Goal: Task Accomplishment & Management: Manage account settings

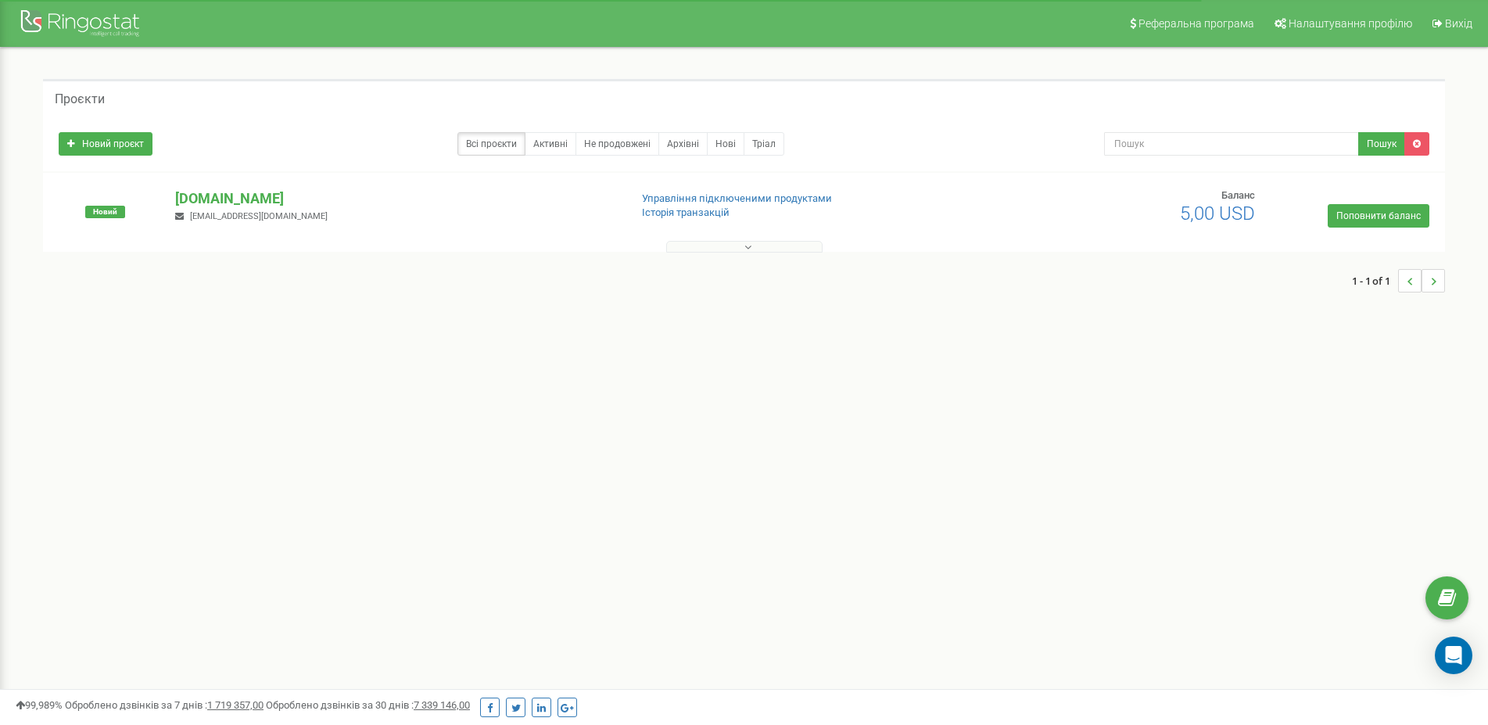
click at [731, 436] on div "Реферальна програма Налаштування профілю Вихід Проєкти Новий проєкт Всі проєкти…" at bounding box center [744, 469] width 1488 height 938
click at [713, 252] on button at bounding box center [744, 247] width 156 height 12
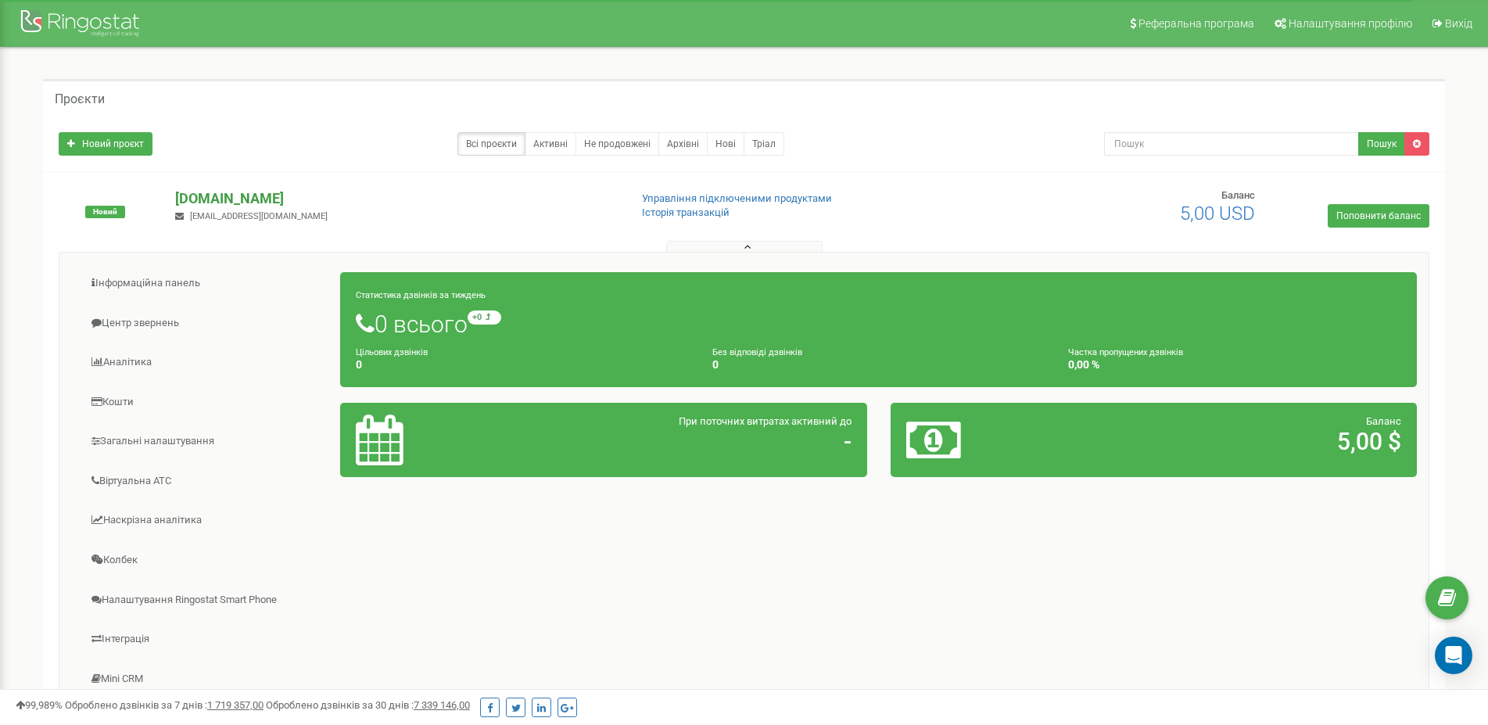
click at [249, 199] on p "[DOMAIN_NAME]" at bounding box center [395, 198] width 441 height 20
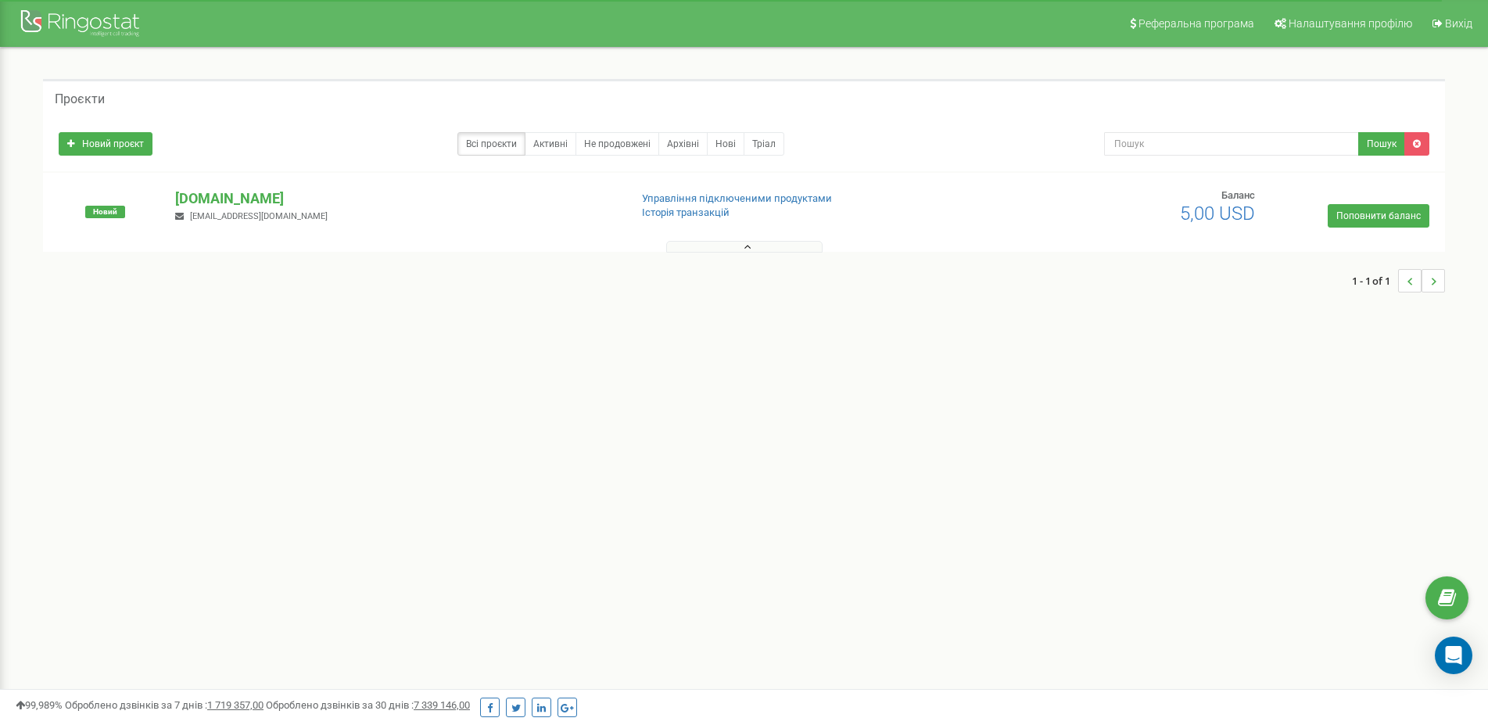
click at [229, 216] on span "den17a6@gmail.com" at bounding box center [259, 216] width 138 height 10
drag, startPoint x: 224, startPoint y: 202, endPoint x: 217, endPoint y: 196, distance: 8.3
click at [222, 202] on p "[DOMAIN_NAME]" at bounding box center [395, 198] width 441 height 20
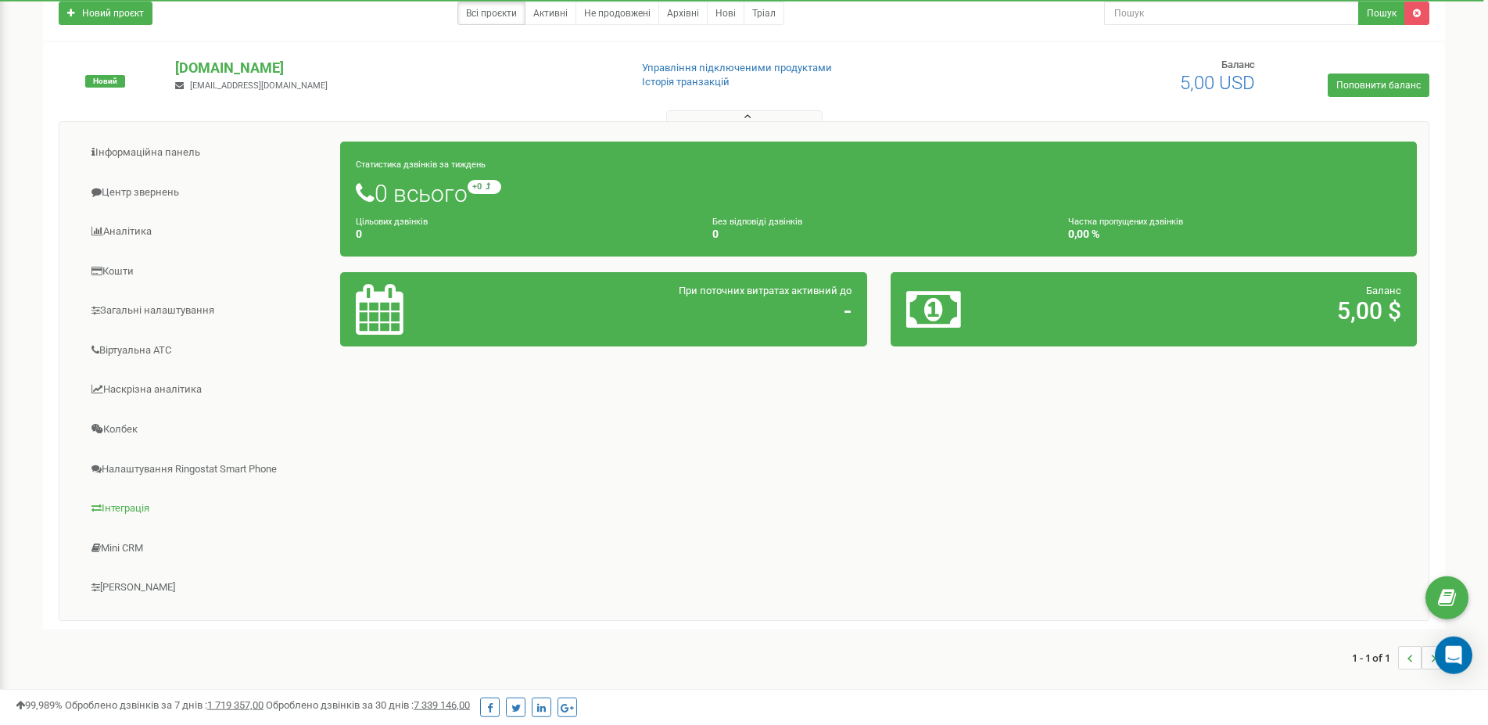
scroll to position [213, 0]
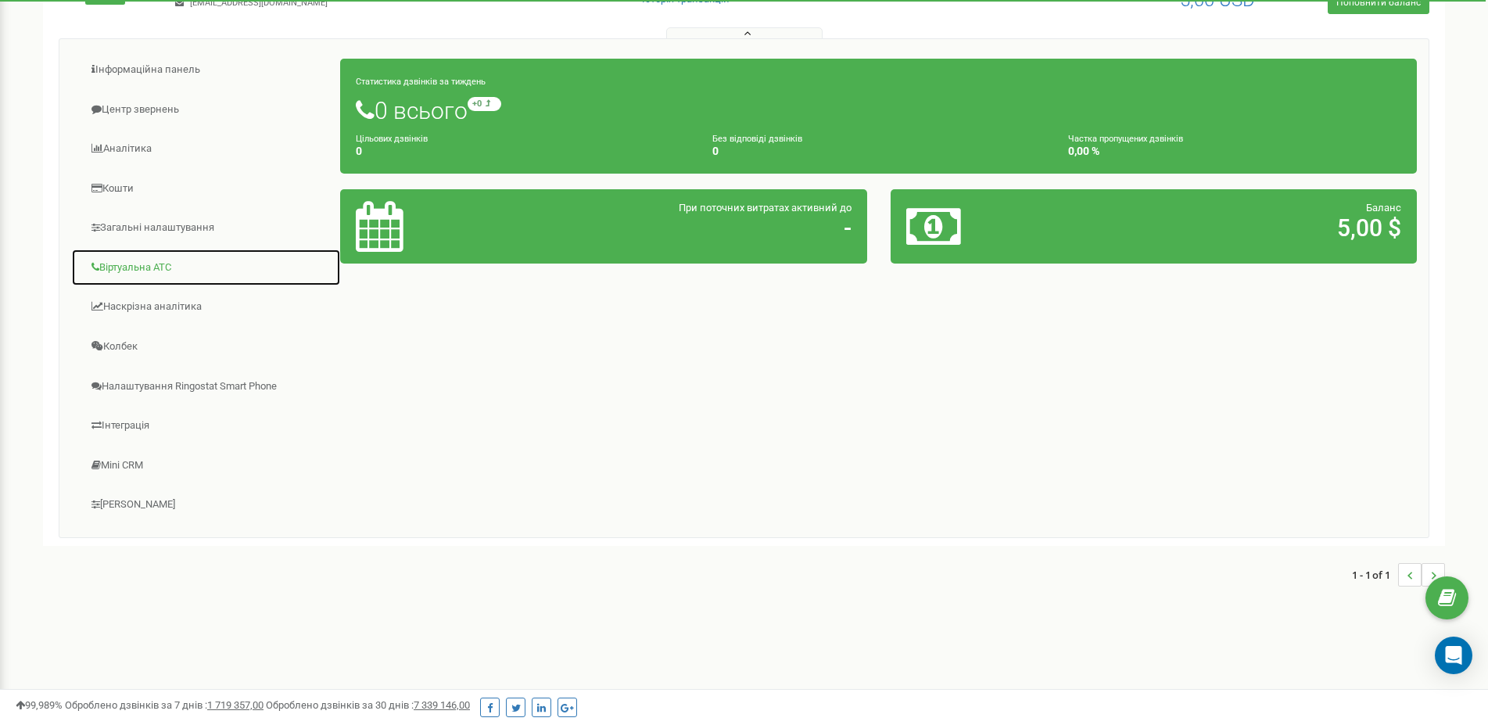
click at [203, 271] on link "Віртуальна АТС" at bounding box center [206, 268] width 270 height 38
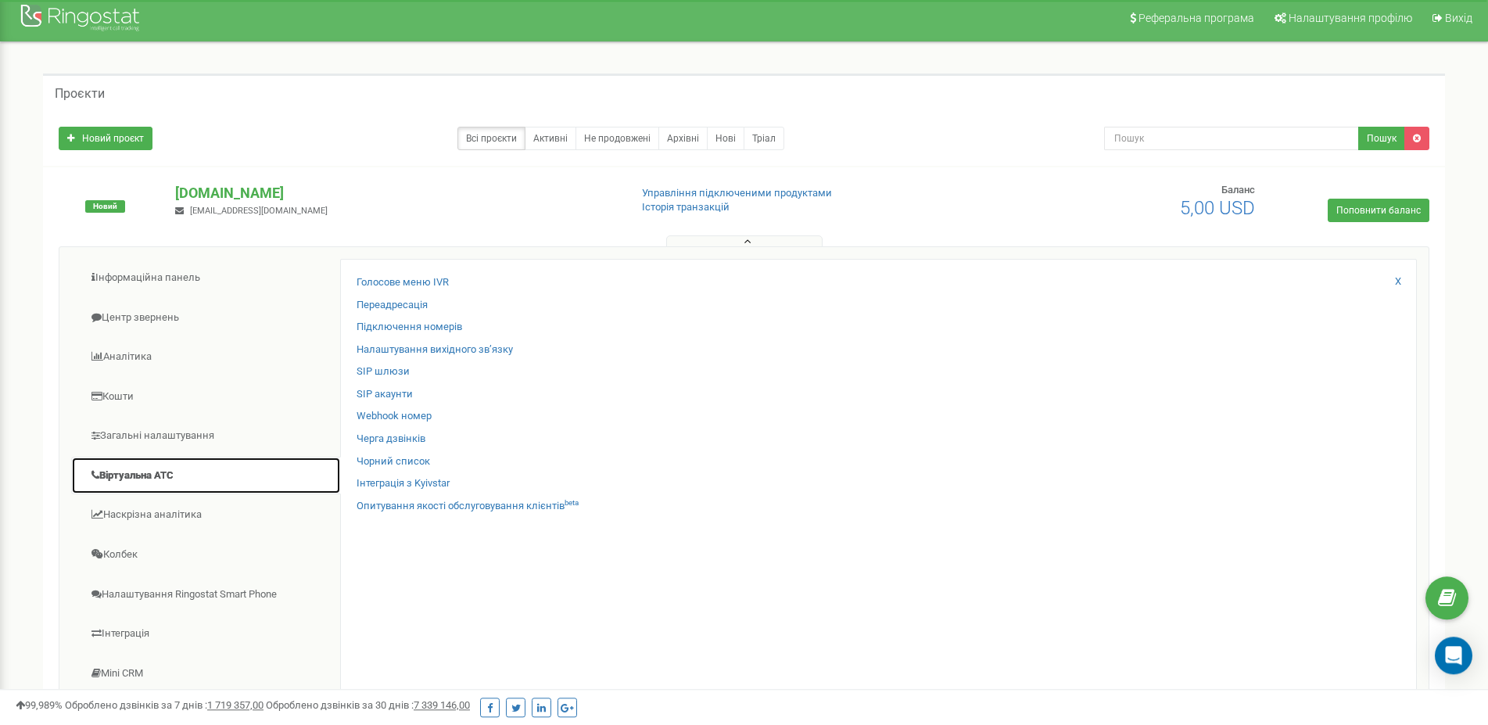
scroll to position [0, 0]
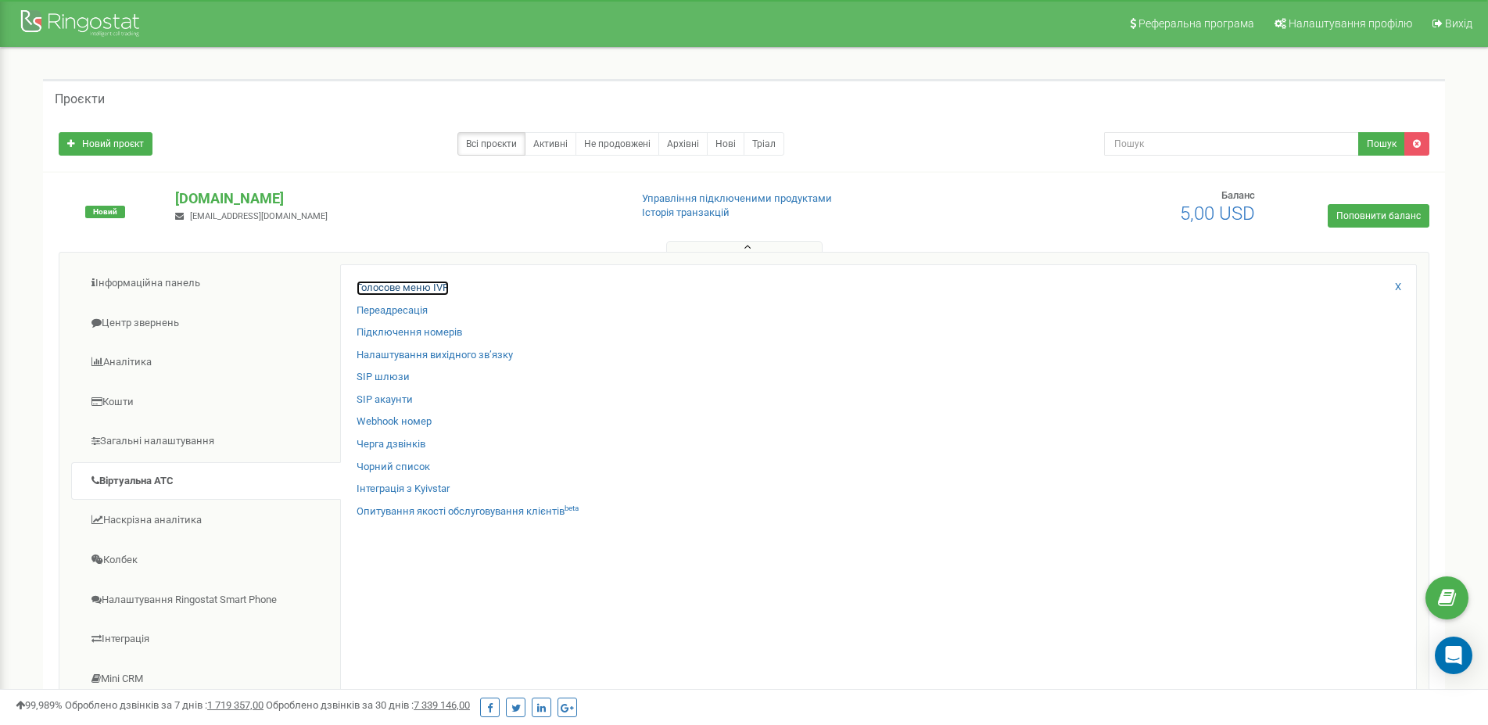
drag, startPoint x: 427, startPoint y: 283, endPoint x: 568, endPoint y: 324, distance: 147.3
click at [426, 283] on link "Голосове меню IVR" at bounding box center [403, 288] width 92 height 15
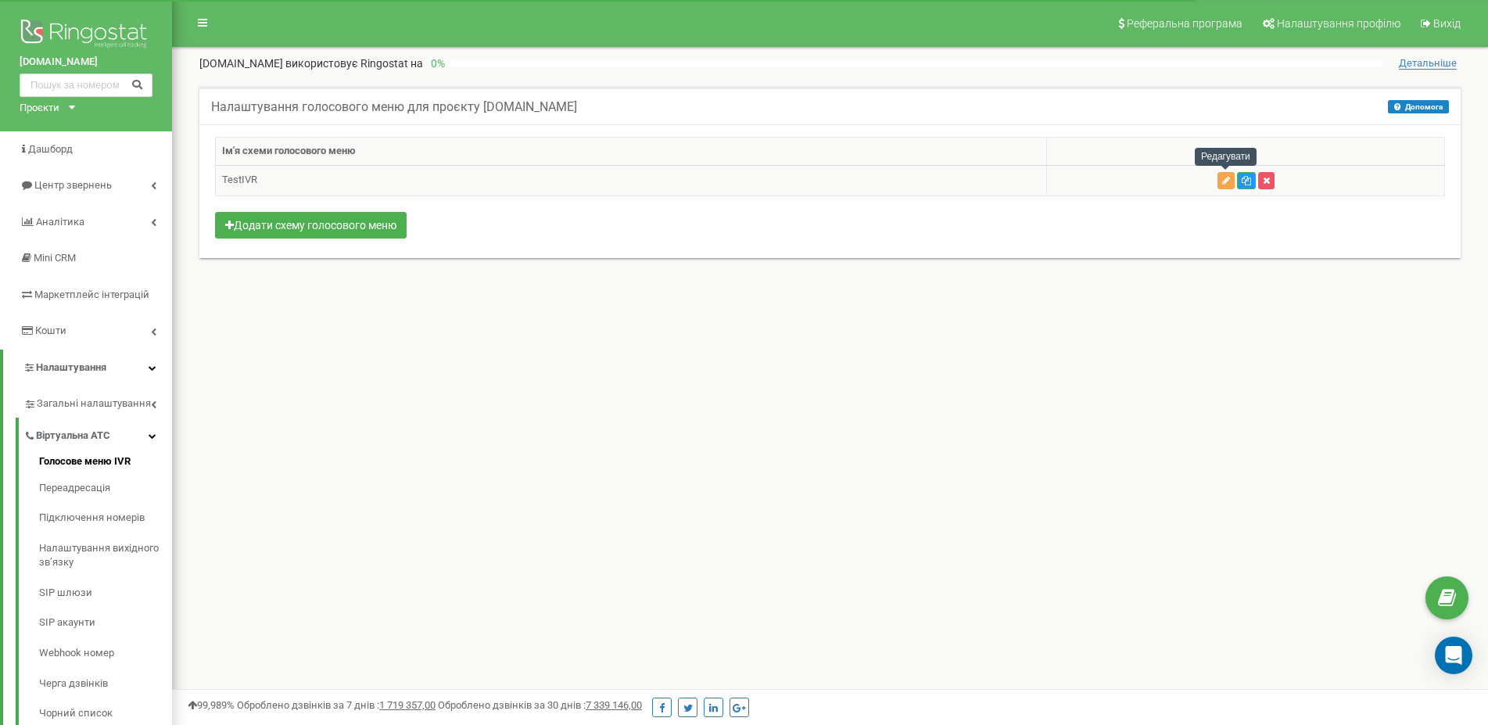
click at [1229, 182] on icon "button" at bounding box center [1226, 180] width 8 height 9
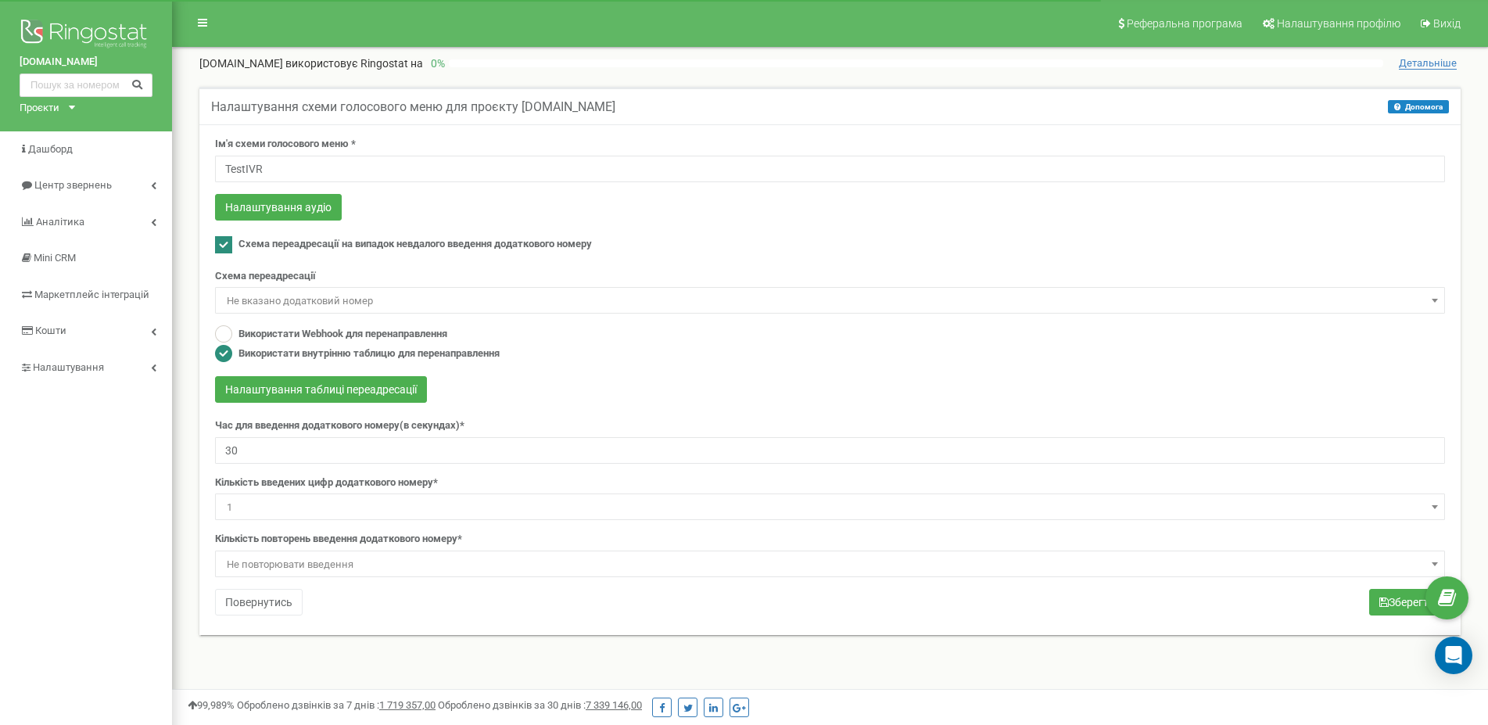
click at [303, 297] on span "Не вказано додатковий номер" at bounding box center [830, 301] width 1219 height 22
click at [460, 304] on span "Не вказано додатковий номер" at bounding box center [830, 301] width 1219 height 22
click at [347, 301] on span "Не вказано додатковий номер" at bounding box center [830, 301] width 1219 height 22
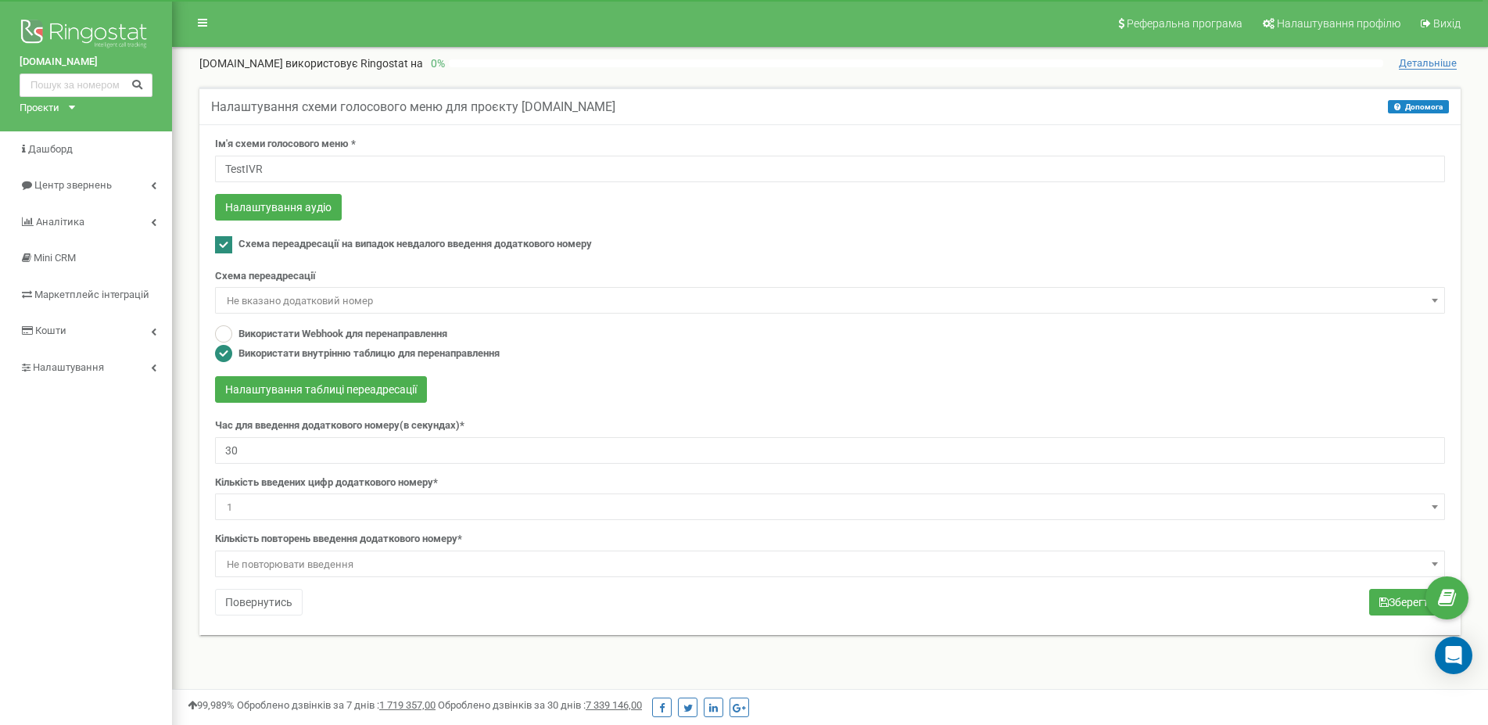
click at [347, 301] on span "Не вказано додатковий номер" at bounding box center [830, 301] width 1219 height 22
click at [98, 364] on span "Налаштування" at bounding box center [68, 367] width 70 height 12
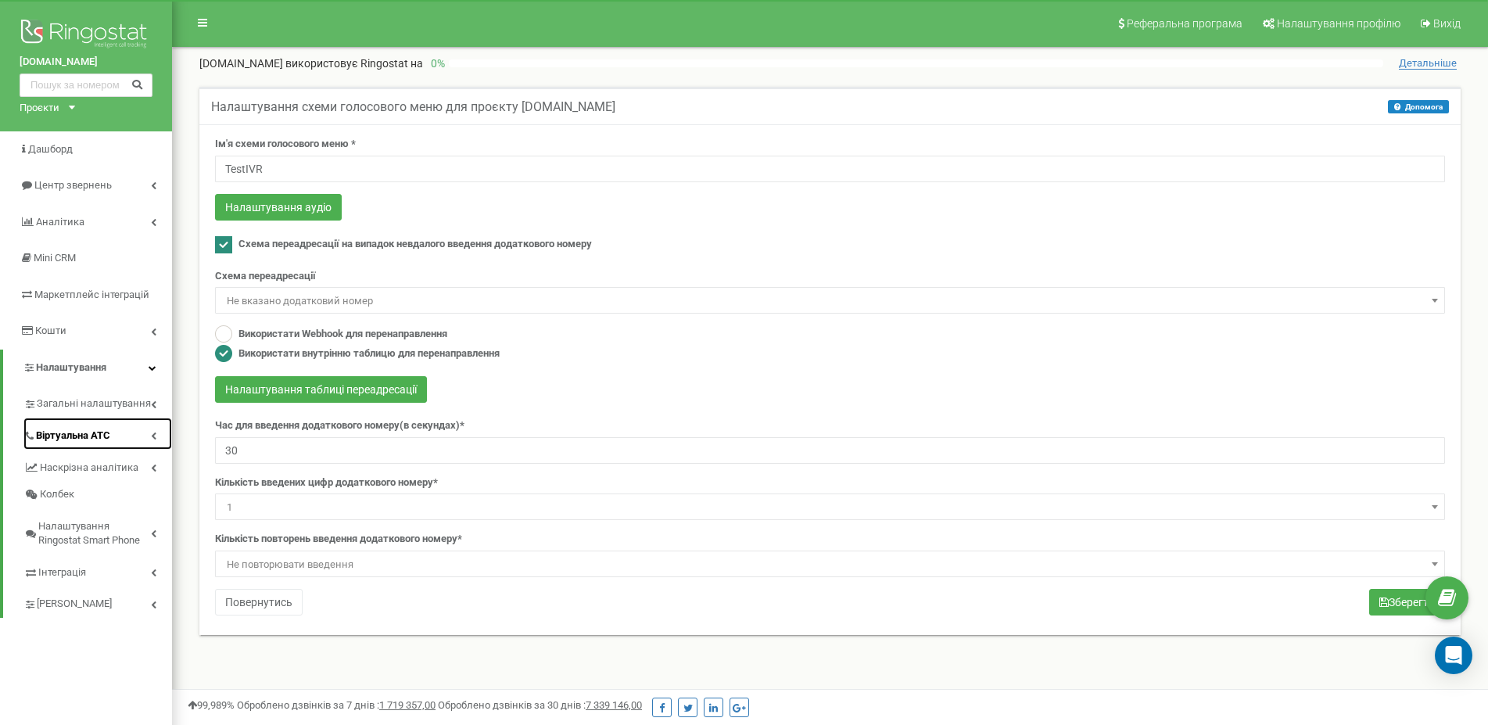
click at [146, 434] on link "Віртуальна АТС" at bounding box center [97, 434] width 149 height 32
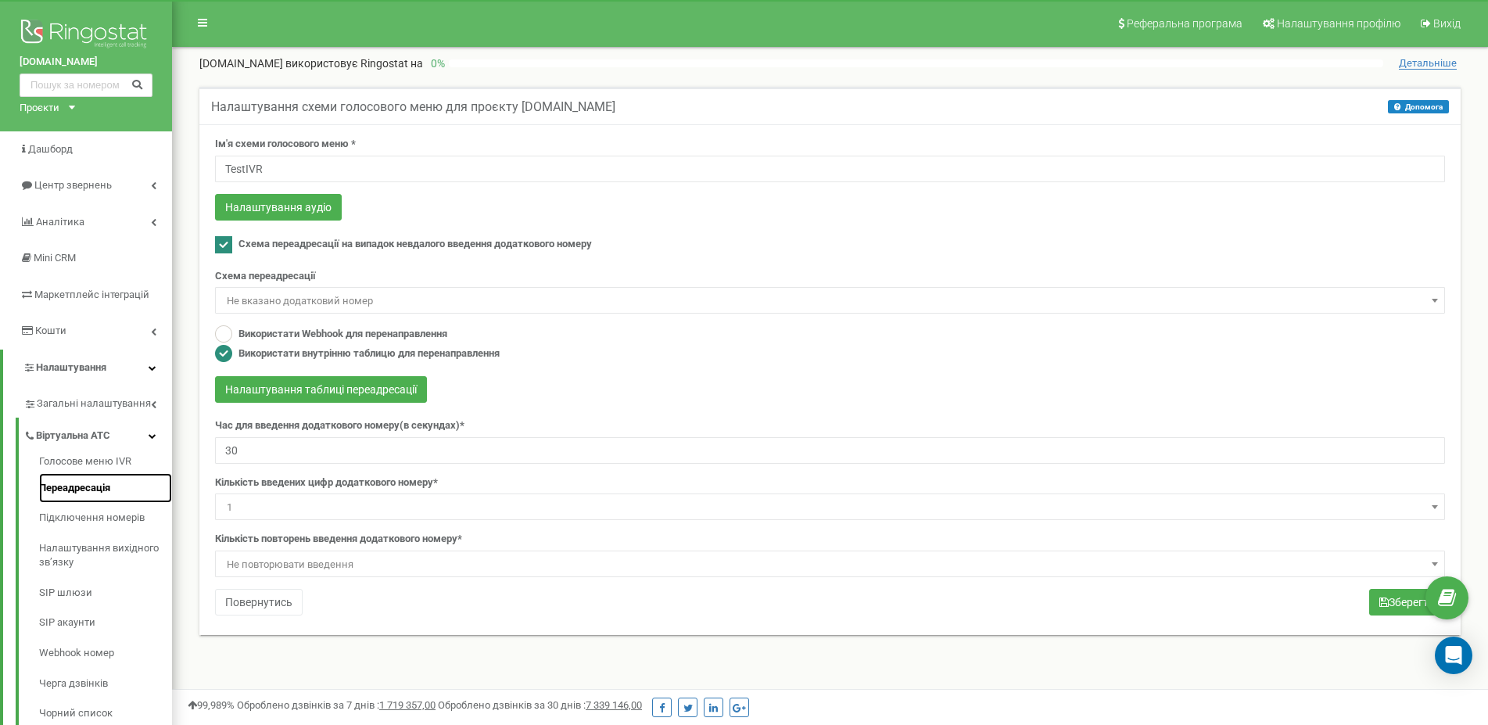
click at [140, 485] on link "Переадресація" at bounding box center [105, 488] width 133 height 30
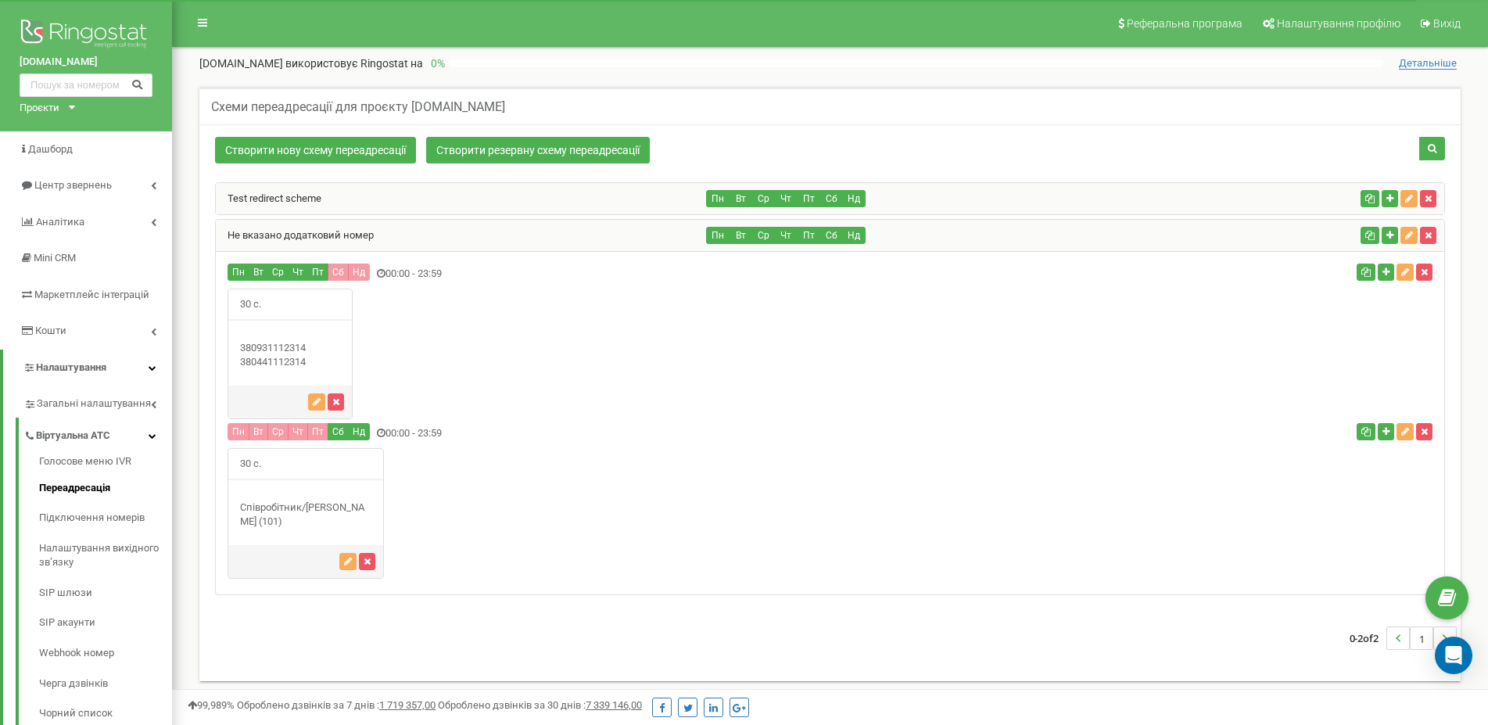
click at [372, 211] on div "Test redirect scheme" at bounding box center [461, 198] width 491 height 31
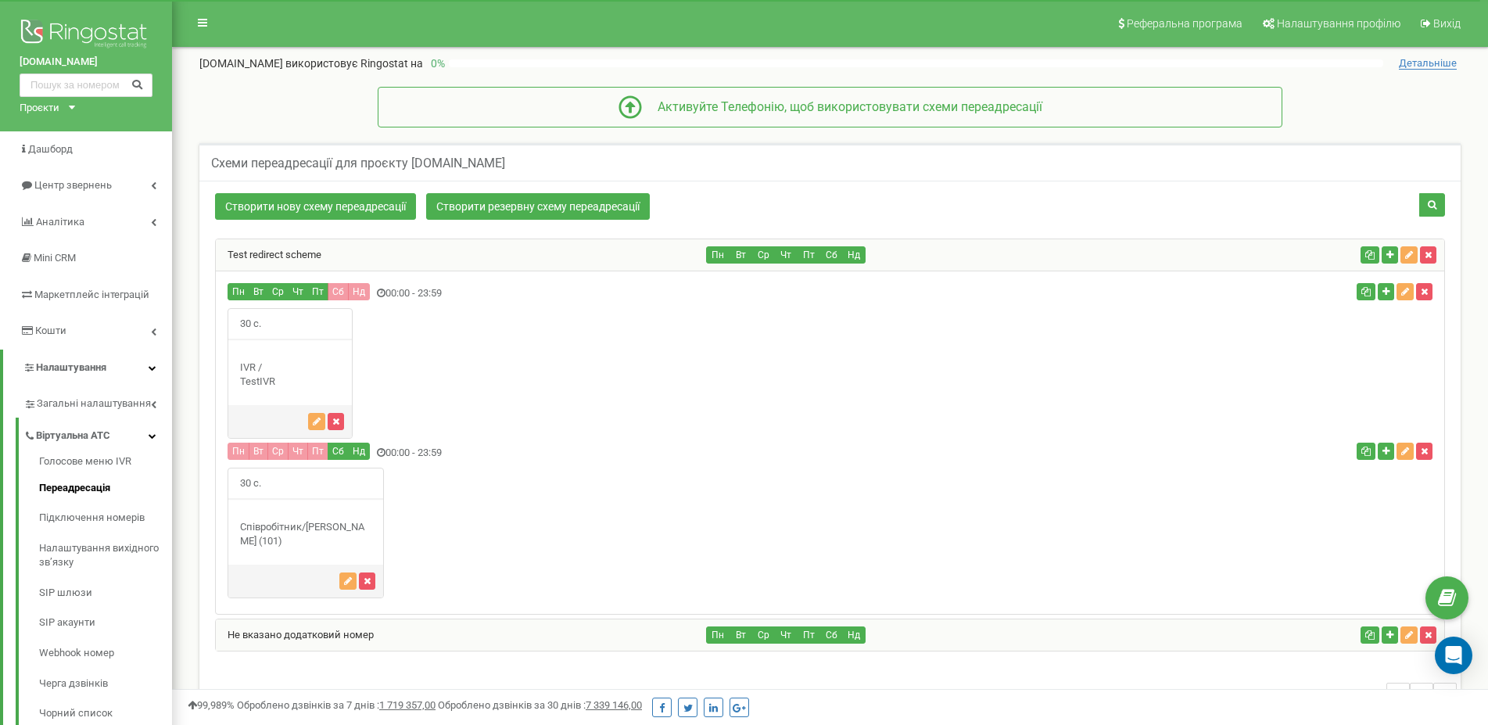
drag, startPoint x: 234, startPoint y: 305, endPoint x: 282, endPoint y: 327, distance: 53.2
click at [282, 327] on div "30 с. TestIVR" at bounding box center [290, 373] width 125 height 131
drag, startPoint x: 238, startPoint y: 527, endPoint x: 310, endPoint y: 543, distance: 73.6
click at [310, 543] on div "Співробітник/Іванов Іван (101)" at bounding box center [305, 534] width 155 height 29
click at [598, 486] on div "30 с." at bounding box center [830, 533] width 1228 height 131
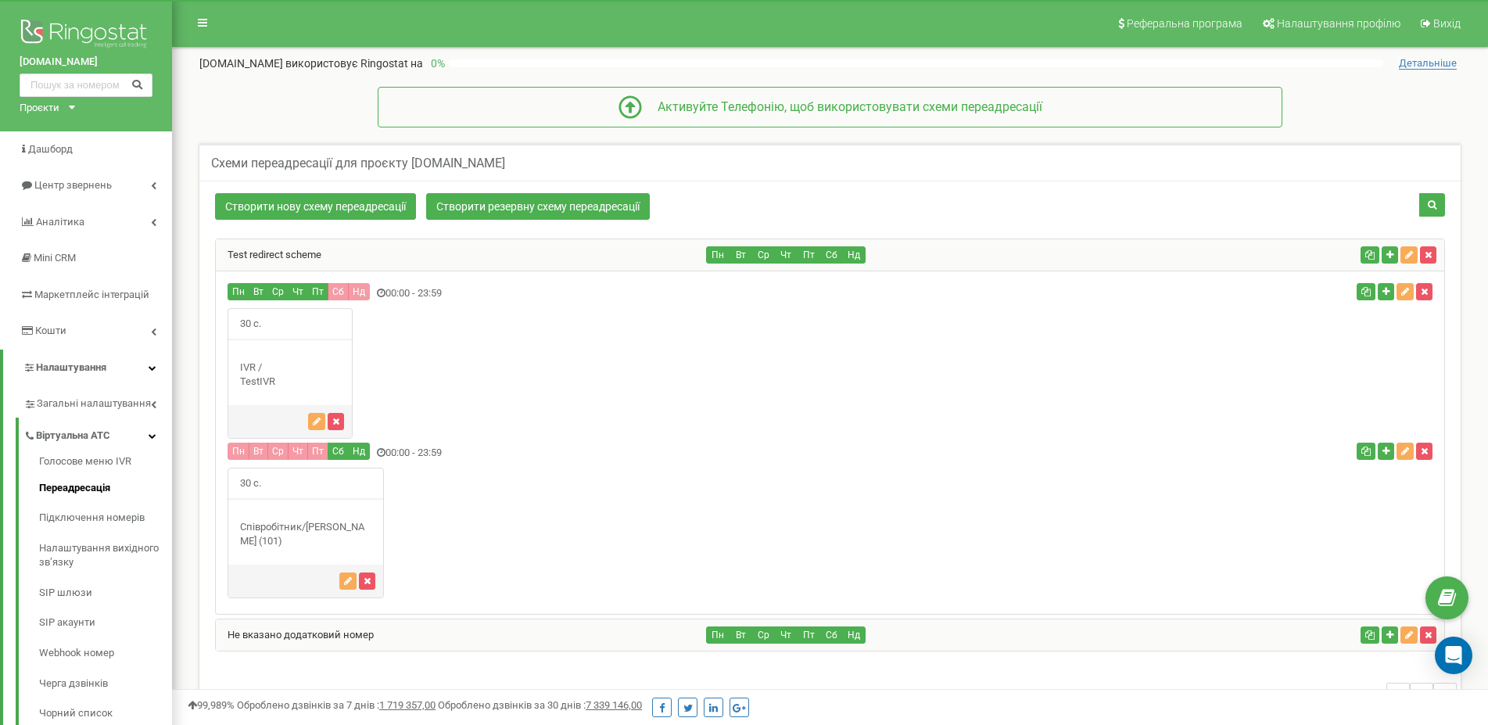
click at [573, 633] on div "Не вказано додатковий номер" at bounding box center [461, 634] width 491 height 31
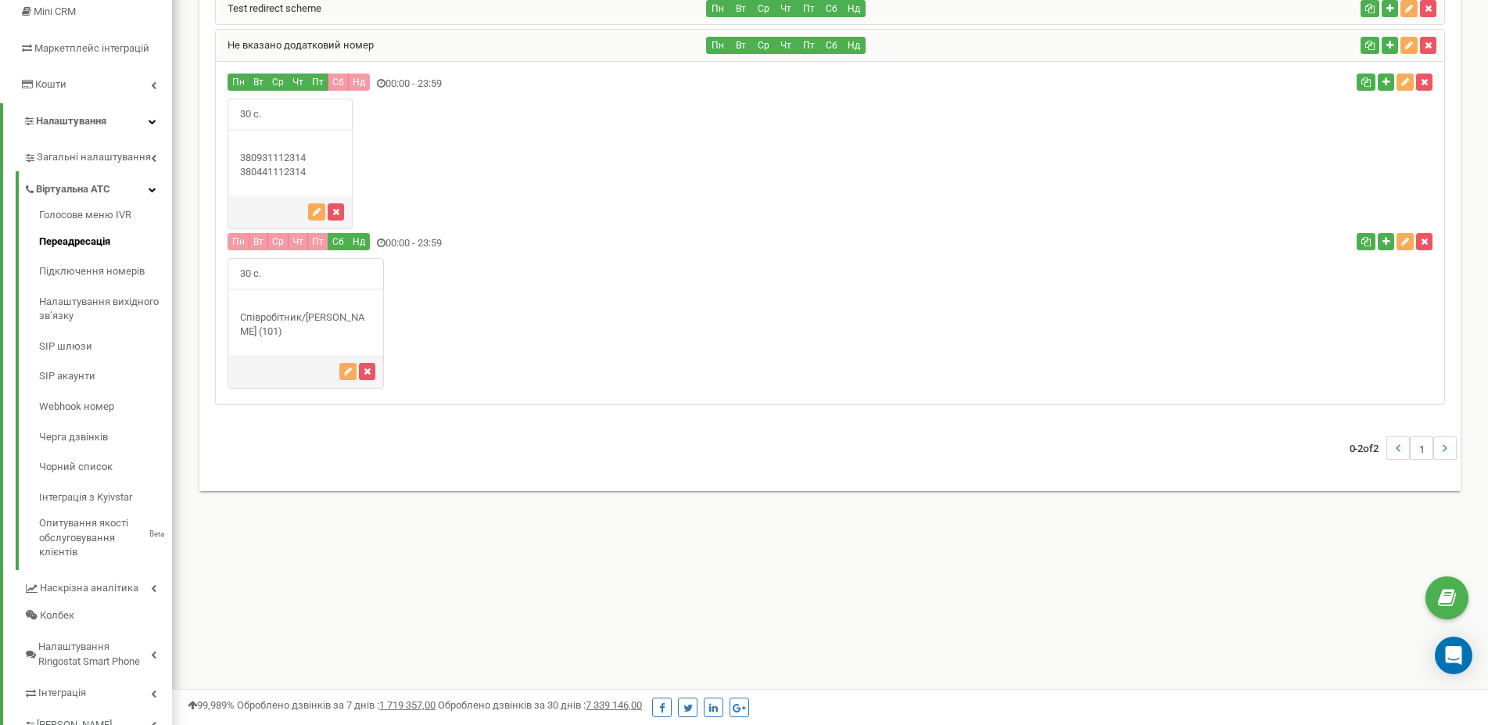
scroll to position [220, 0]
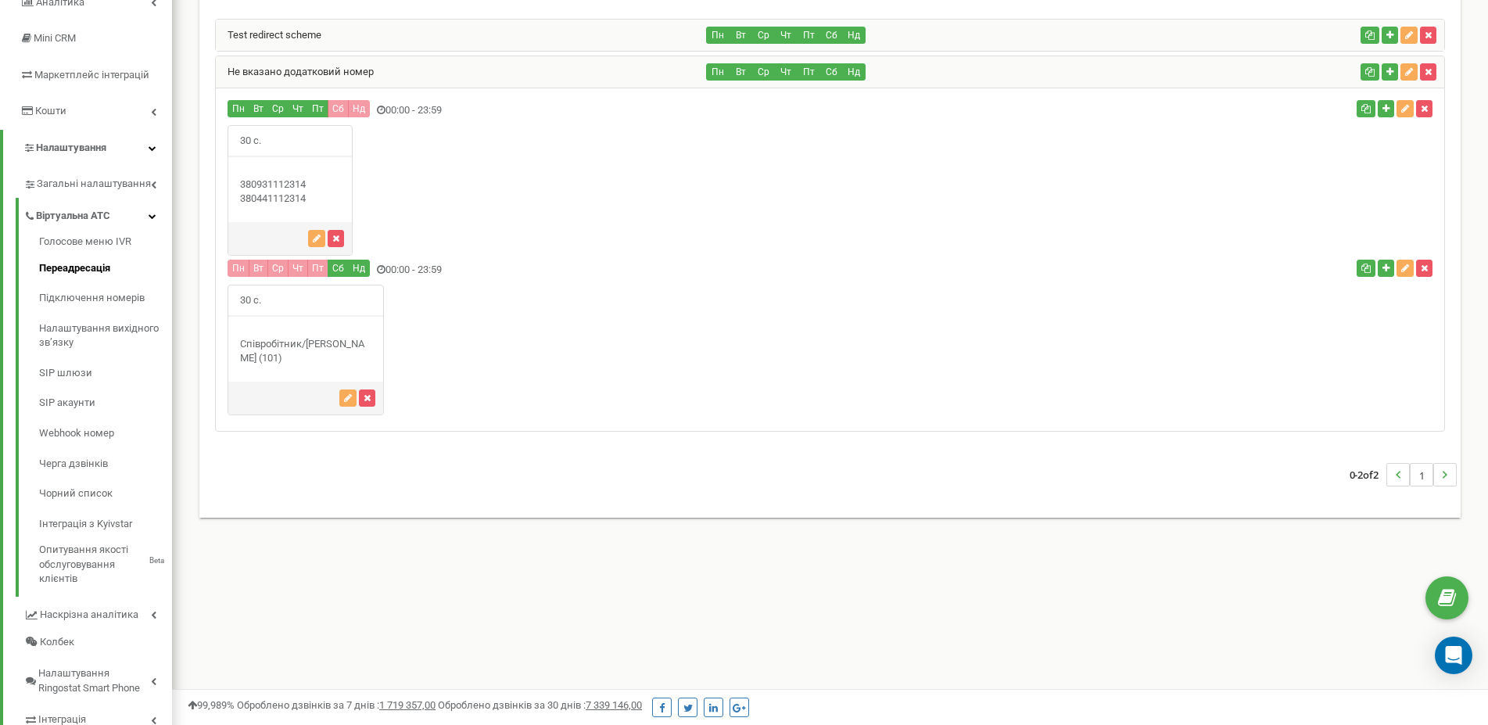
drag, startPoint x: 235, startPoint y: 179, endPoint x: 310, endPoint y: 211, distance: 81.6
click at [310, 211] on div "30 с." at bounding box center [290, 190] width 125 height 131
click at [392, 41] on div "Test redirect scheme" at bounding box center [461, 35] width 491 height 31
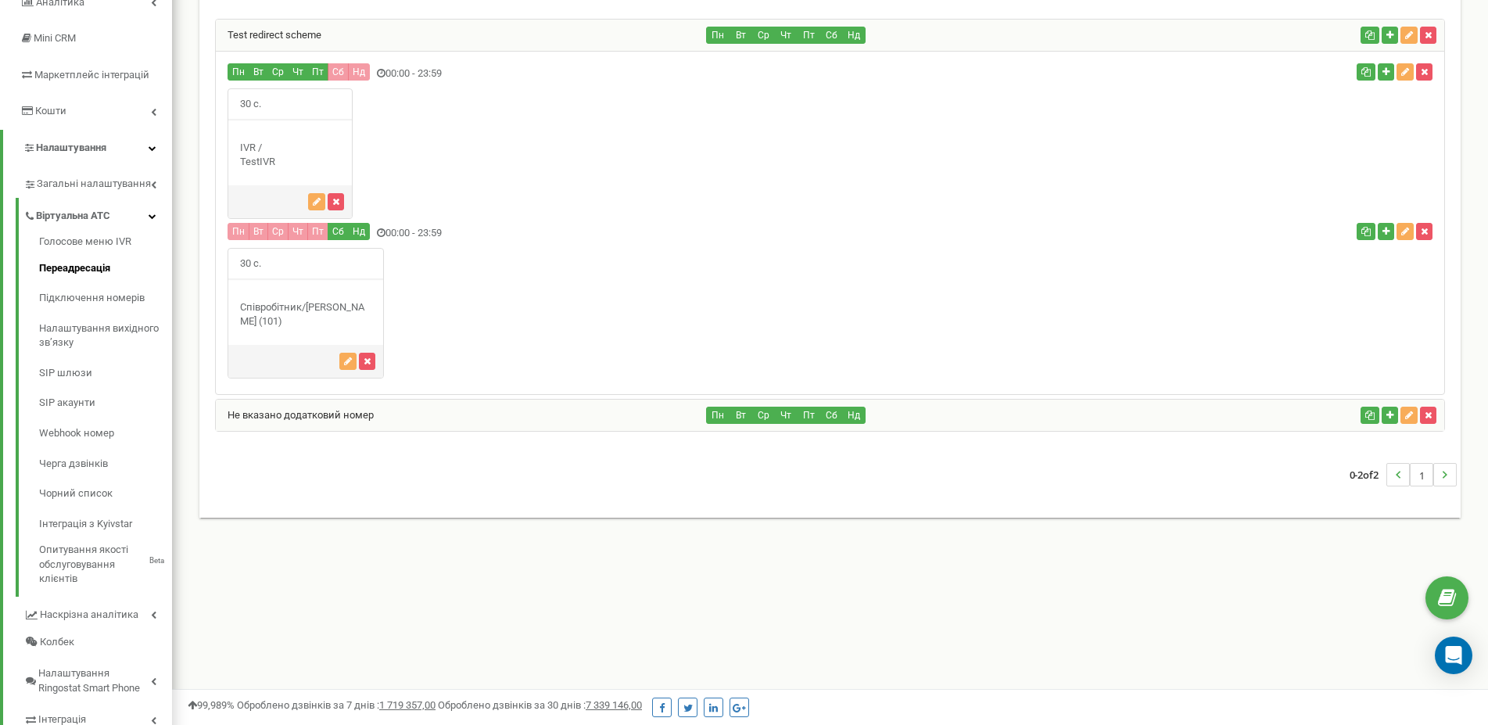
click at [483, 422] on div "Не вказано додатковий номер" at bounding box center [461, 415] width 491 height 31
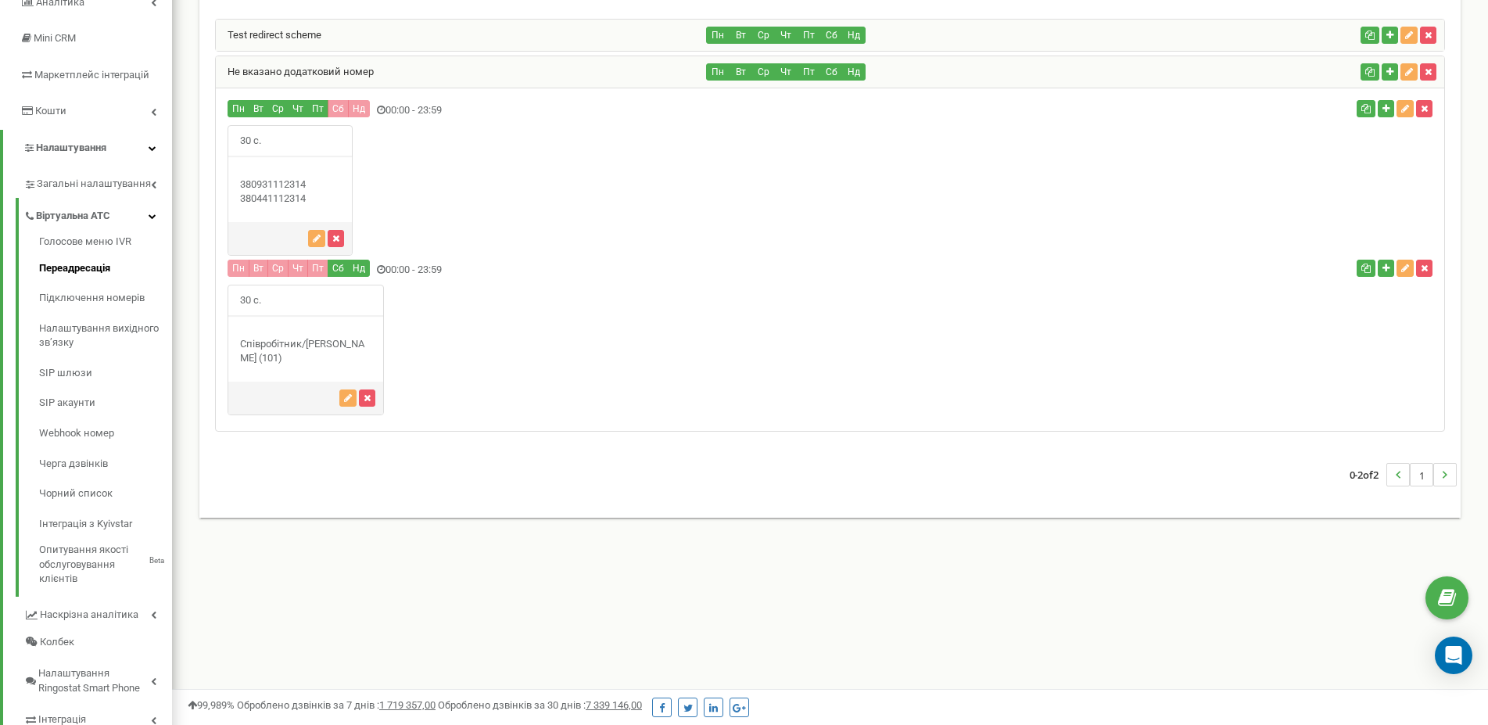
click at [922, 351] on div "30 с." at bounding box center [830, 350] width 1228 height 131
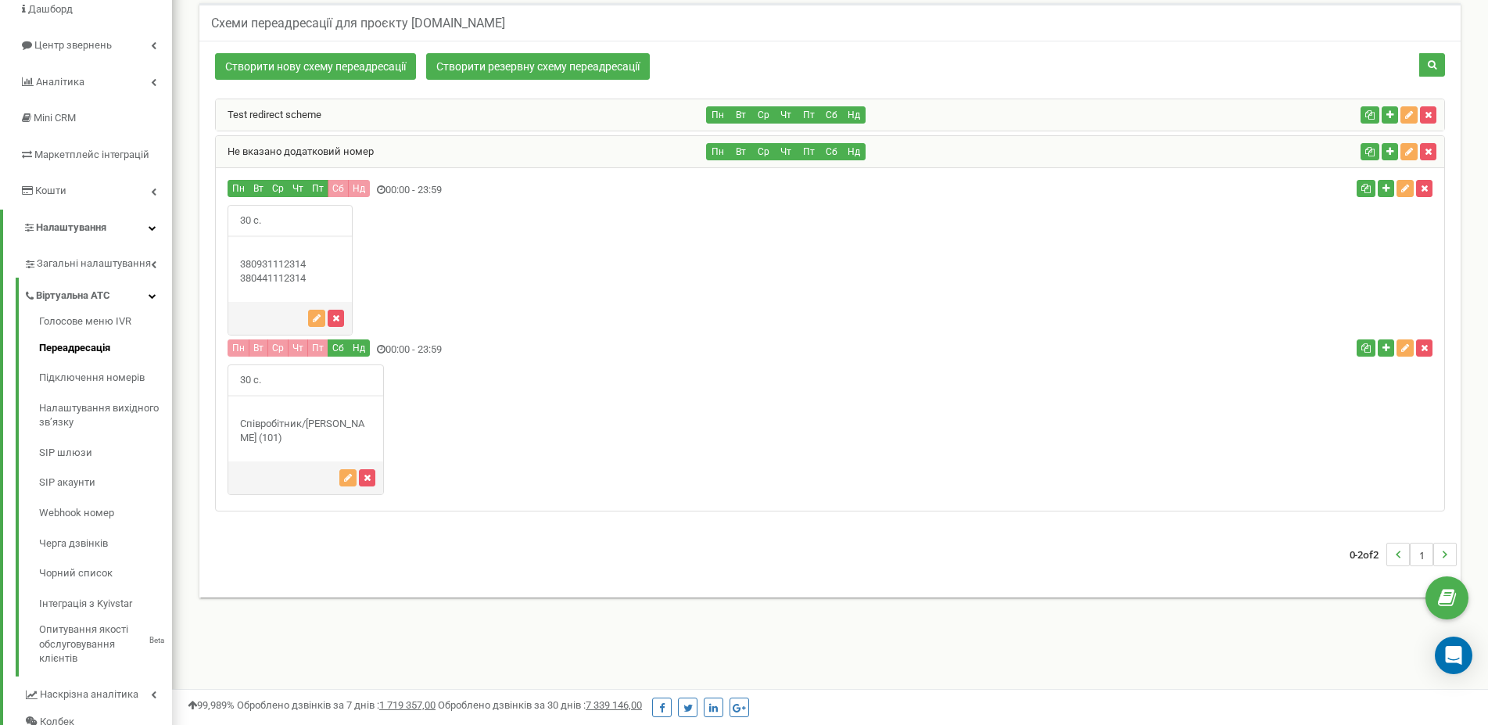
scroll to position [0, 0]
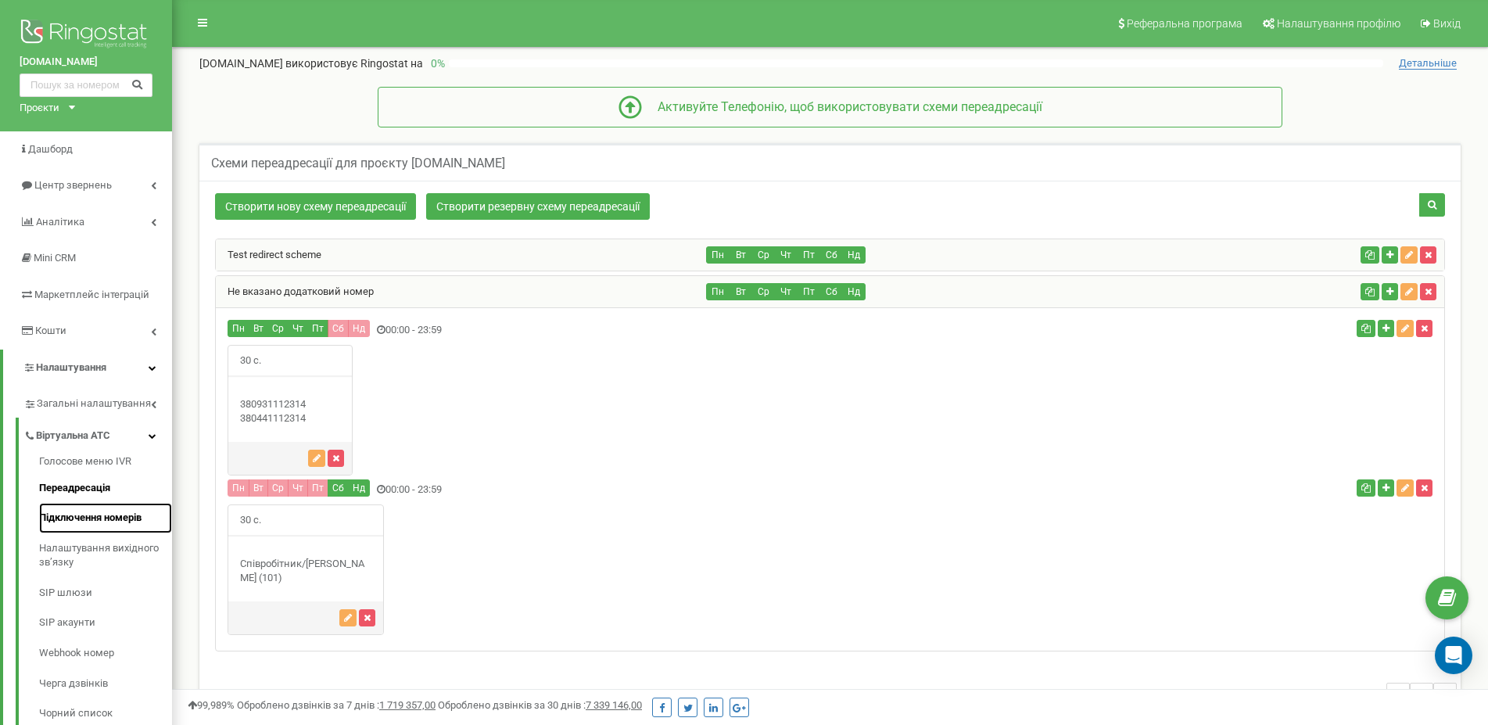
click at [83, 515] on link "Підключення номерів" at bounding box center [105, 518] width 133 height 30
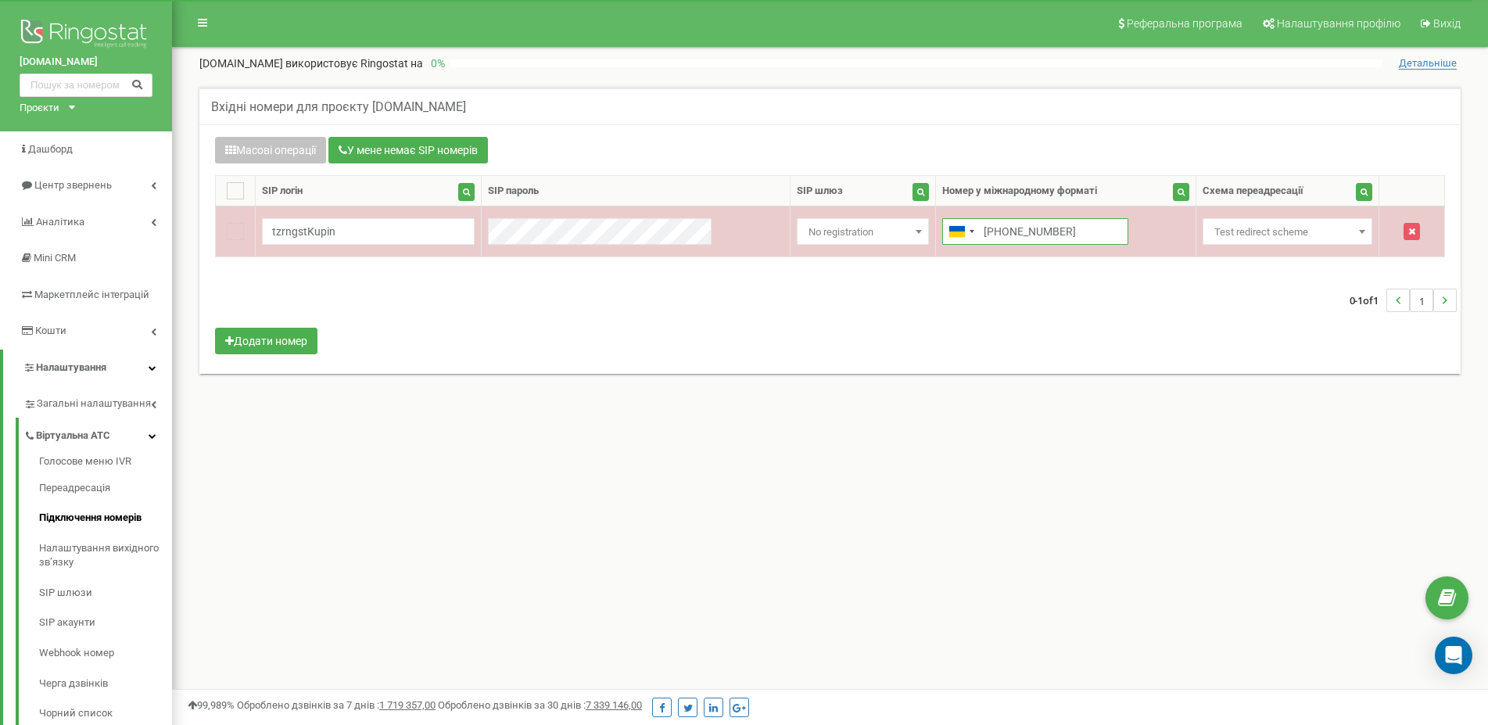
drag, startPoint x: 1074, startPoint y: 231, endPoint x: 647, endPoint y: 231, distance: 427.7
click at [942, 231] on input "[PHONE_NUMBER]" at bounding box center [1035, 231] width 186 height 27
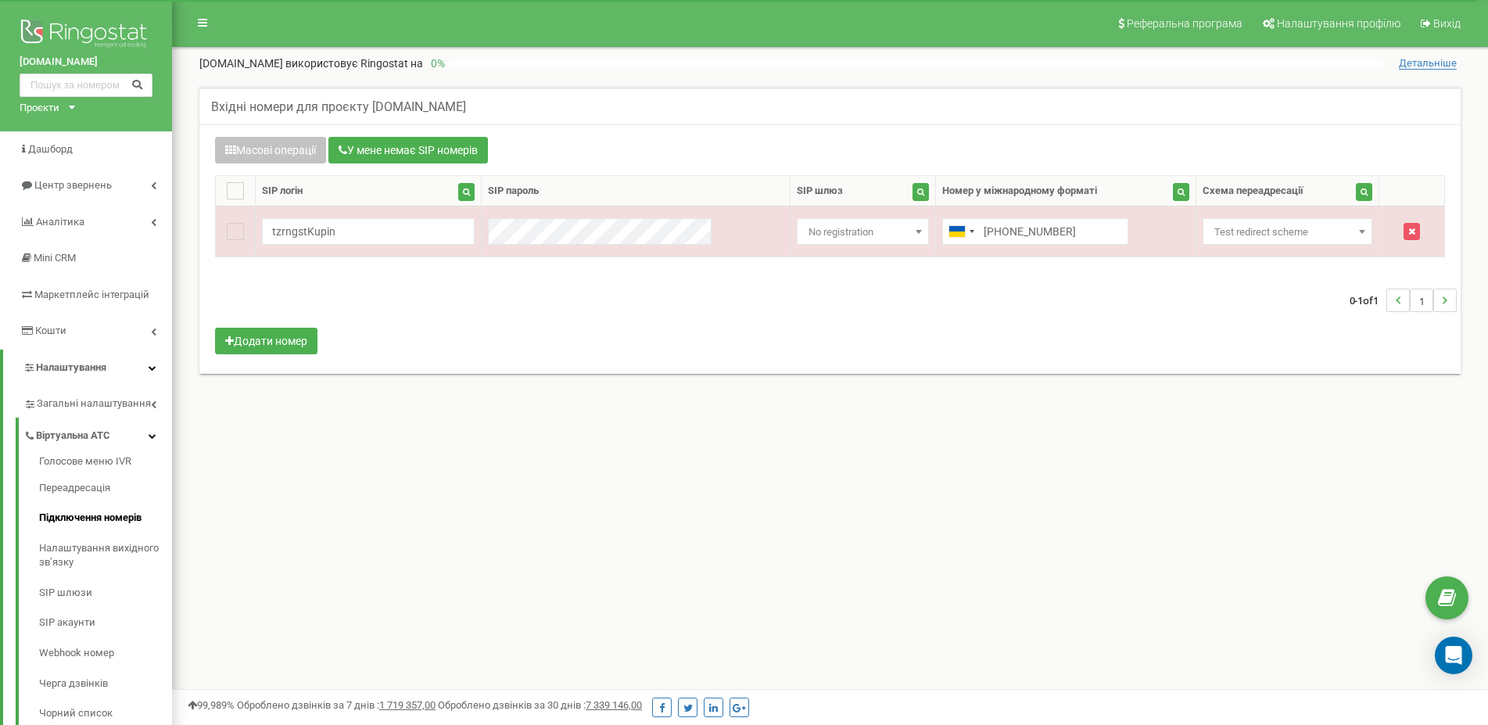
click at [1124, 400] on div "Вхідні номери для проєкту [DOMAIN_NAME] Масові операції У мене немає SIP номері…" at bounding box center [830, 247] width 1293 height 353
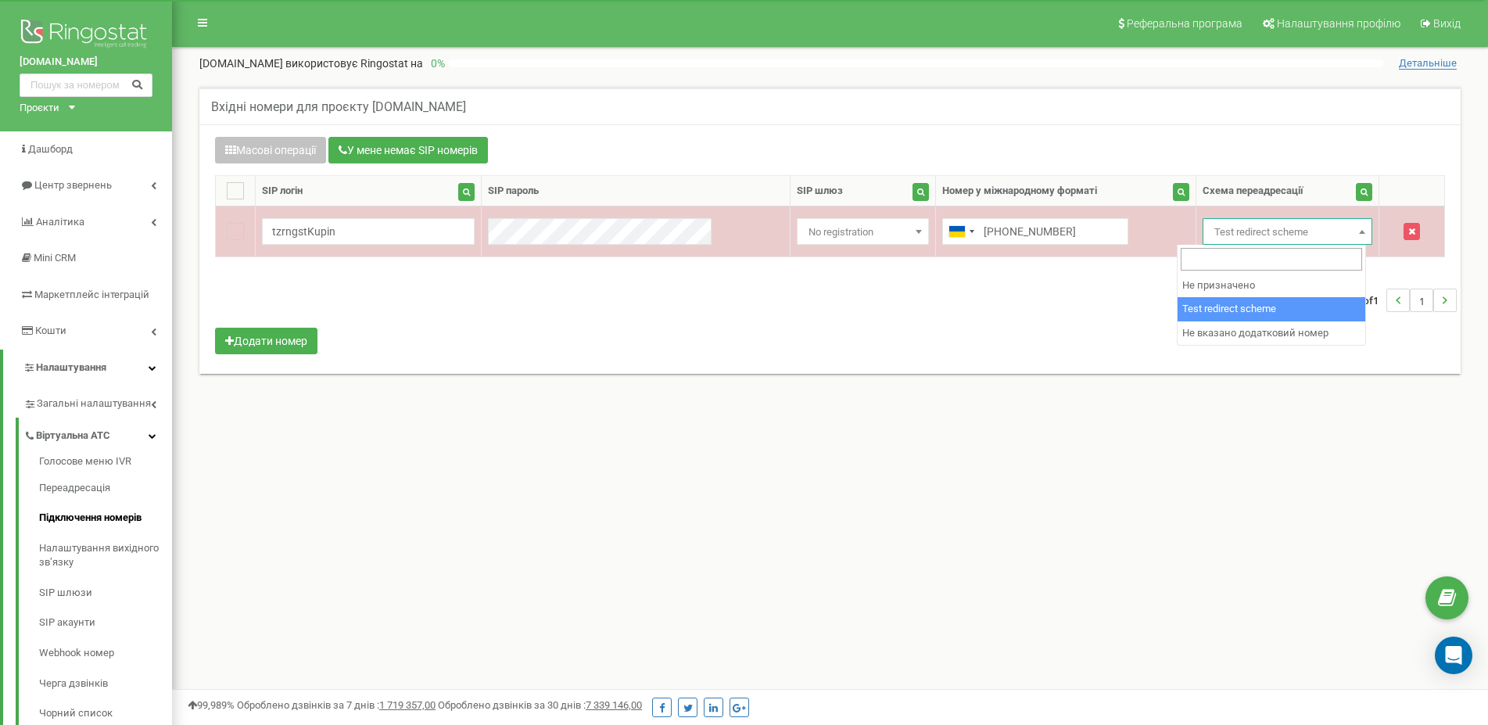
click at [1332, 221] on span "Test redirect scheme" at bounding box center [1287, 232] width 159 height 22
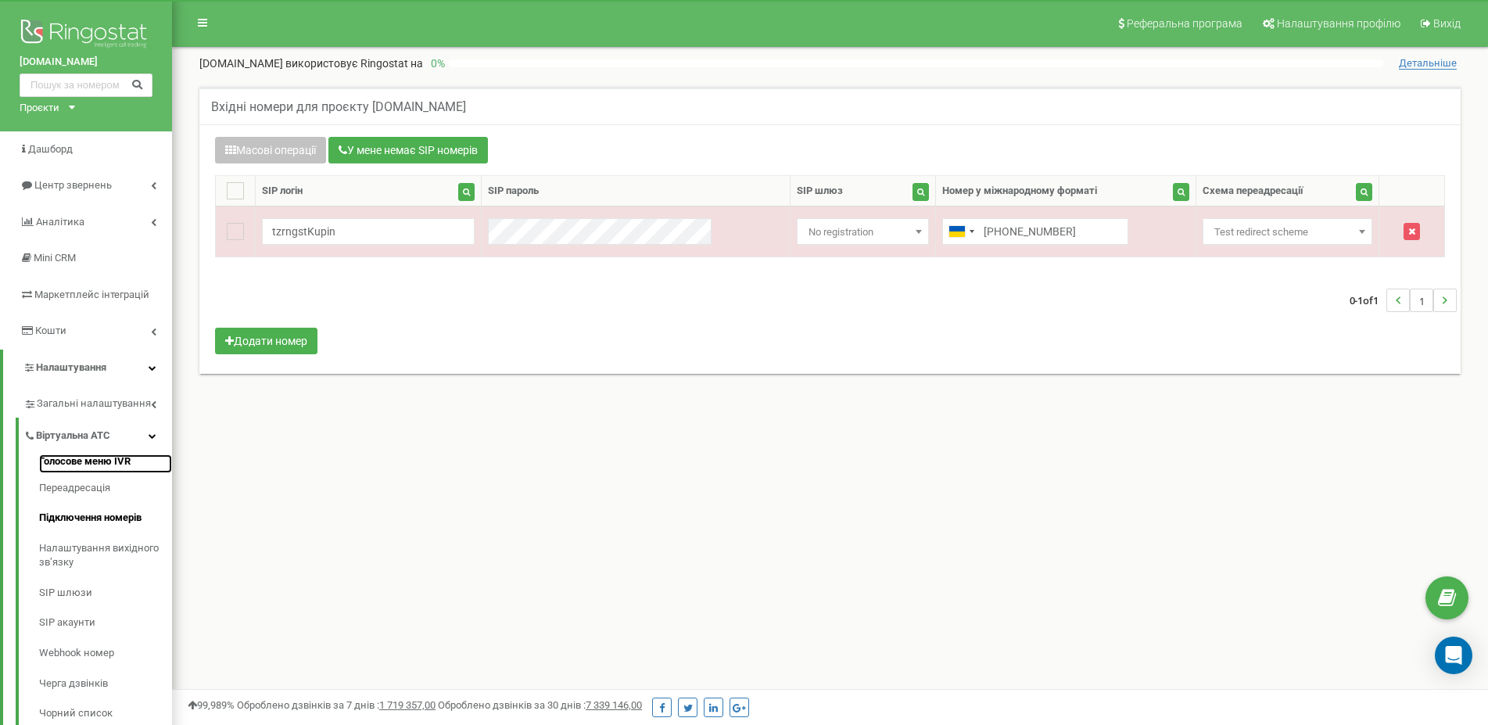
click at [90, 457] on link "Голосове меню IVR" at bounding box center [105, 463] width 133 height 19
